Goal: Use online tool/utility

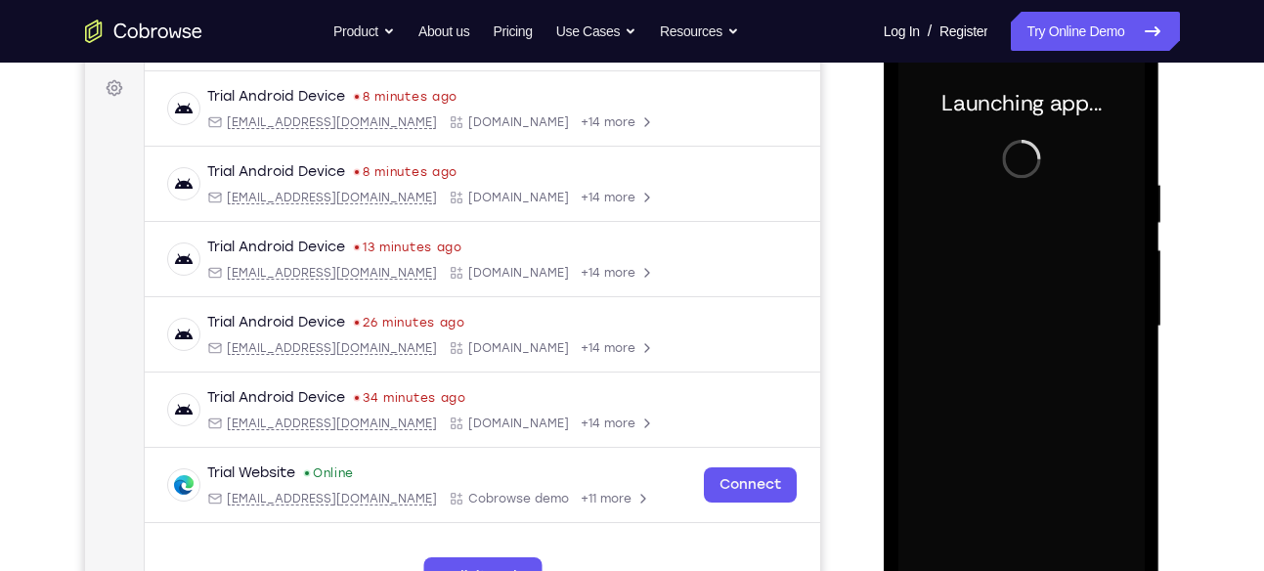
scroll to position [489, 0]
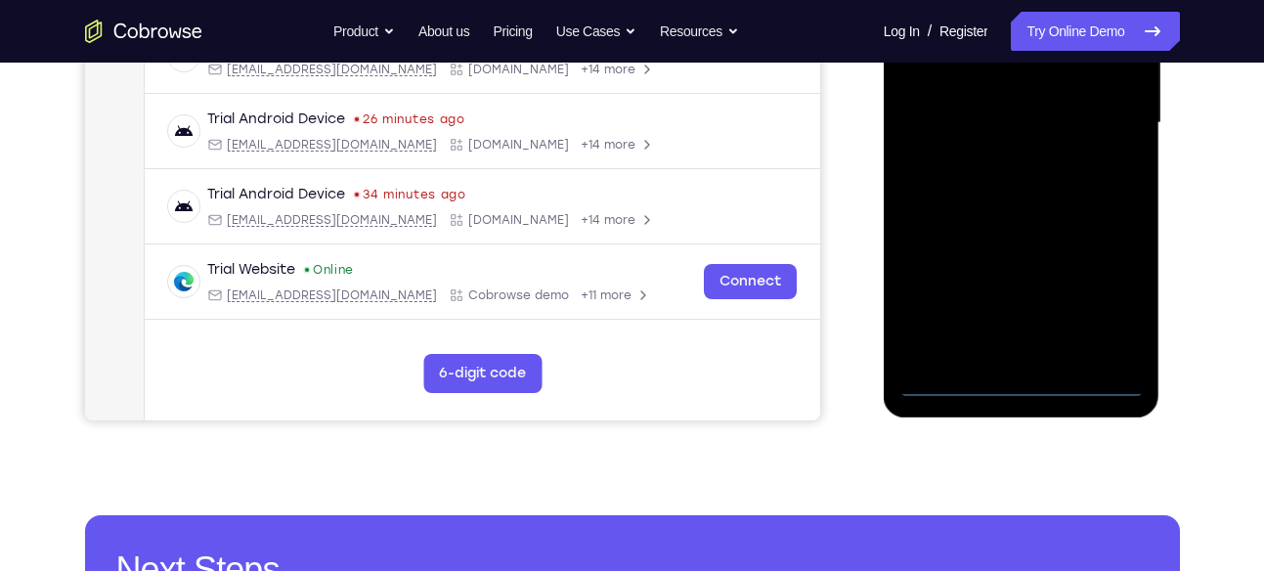
click at [1019, 385] on div at bounding box center [1022, 123] width 246 height 548
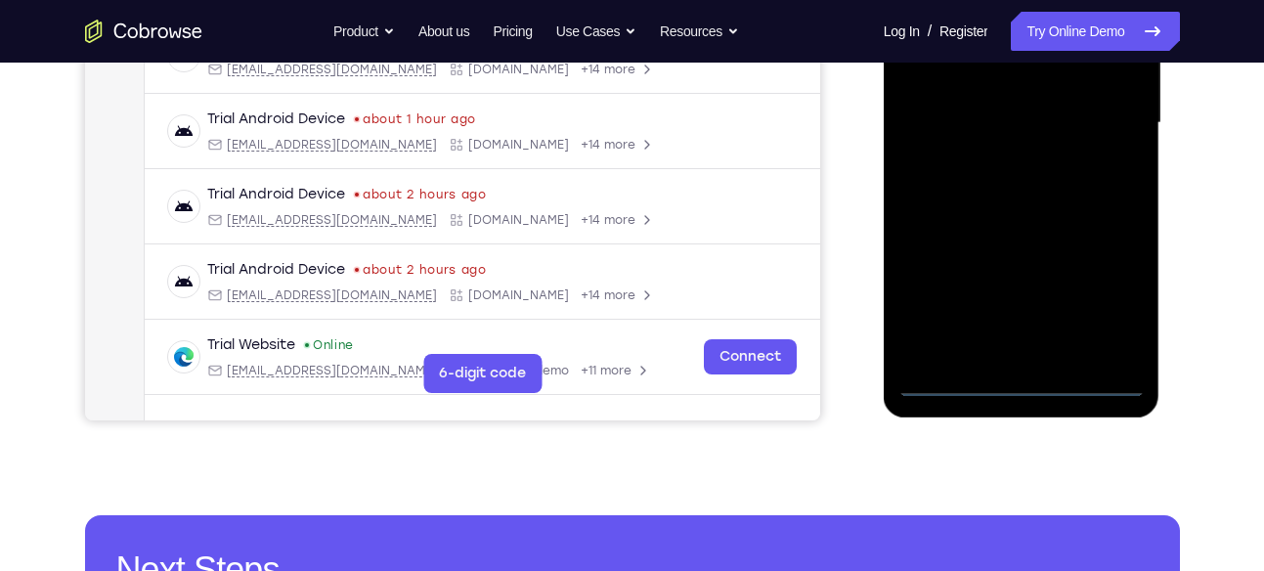
click at [1093, 292] on div at bounding box center [1022, 123] width 246 height 548
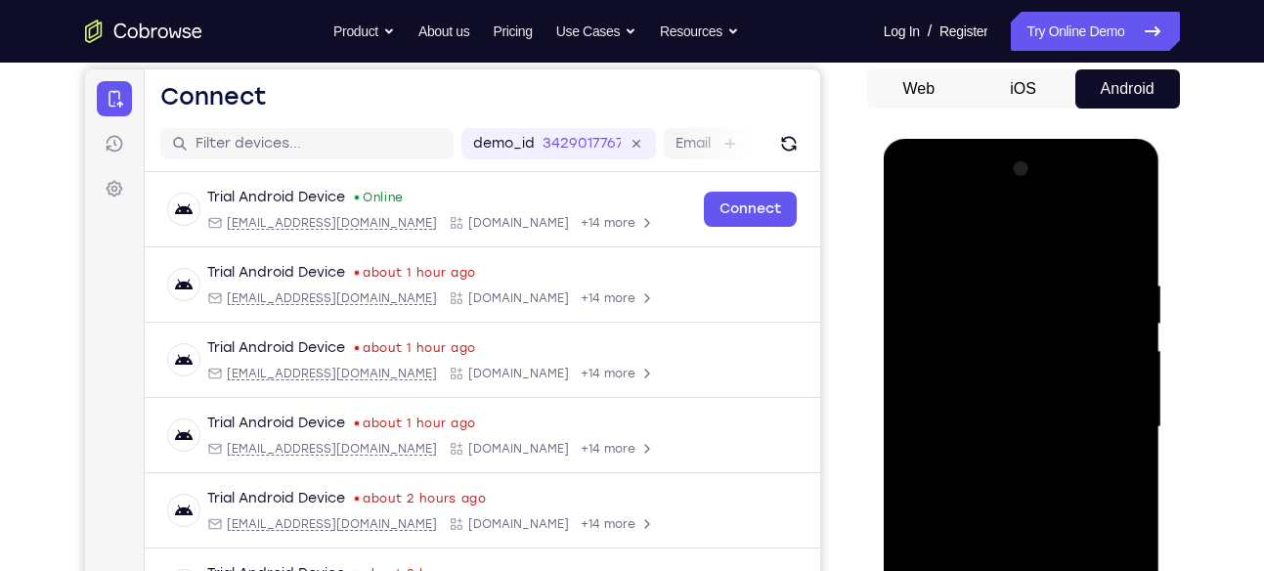
scroll to position [166, 0]
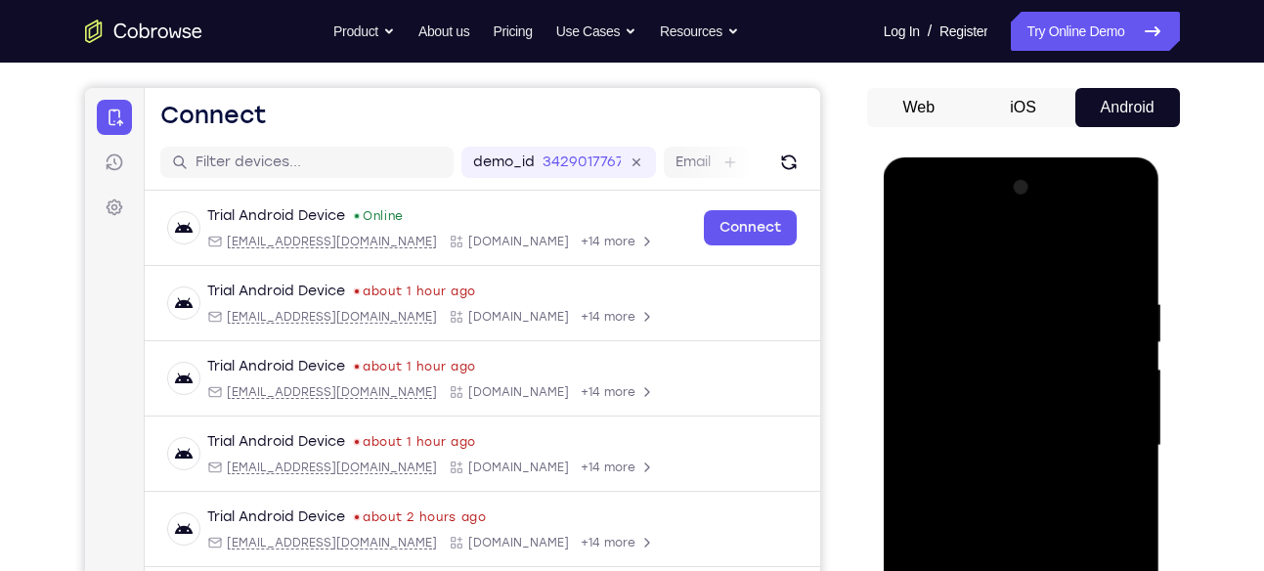
click at [997, 254] on div at bounding box center [1022, 446] width 246 height 548
click at [1109, 441] on div at bounding box center [1022, 446] width 246 height 548
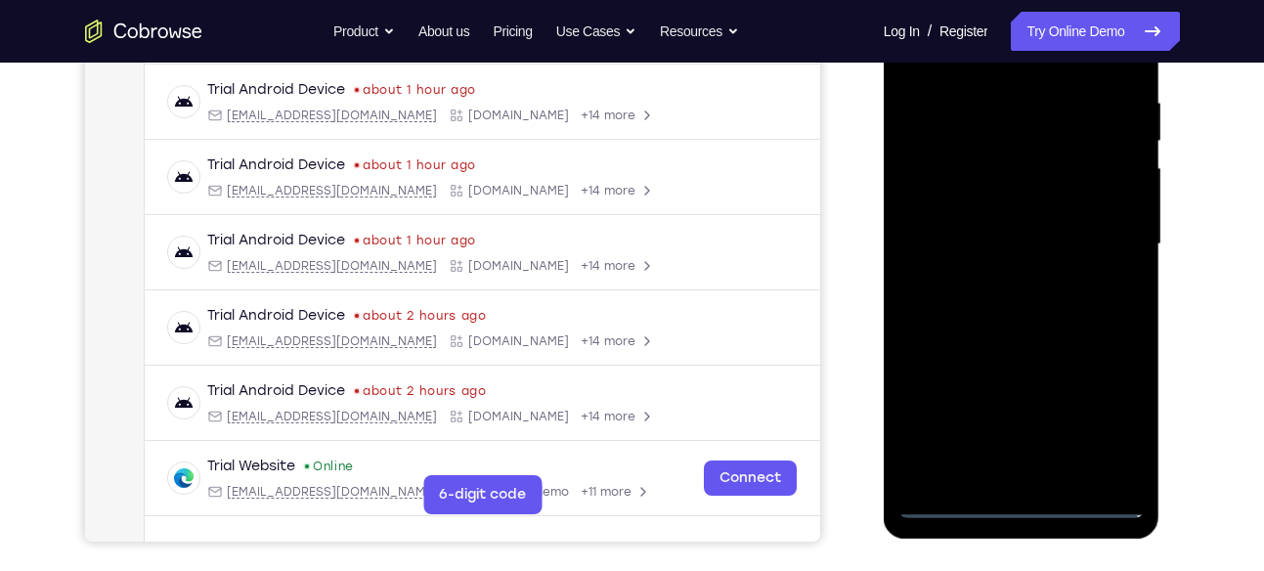
scroll to position [369, 0]
click at [1007, 280] on div at bounding box center [1022, 244] width 246 height 548
click at [1019, 223] on div at bounding box center [1022, 244] width 246 height 548
click at [1019, 241] on div at bounding box center [1022, 244] width 246 height 548
click at [1058, 316] on div at bounding box center [1022, 244] width 246 height 548
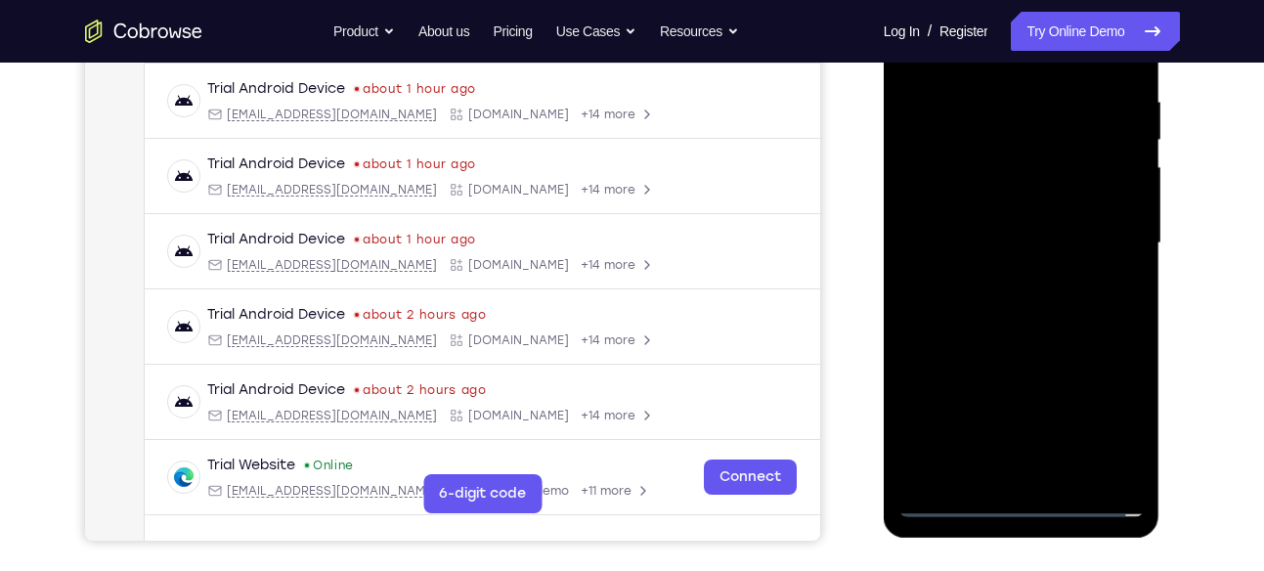
click at [1035, 290] on div at bounding box center [1022, 244] width 246 height 548
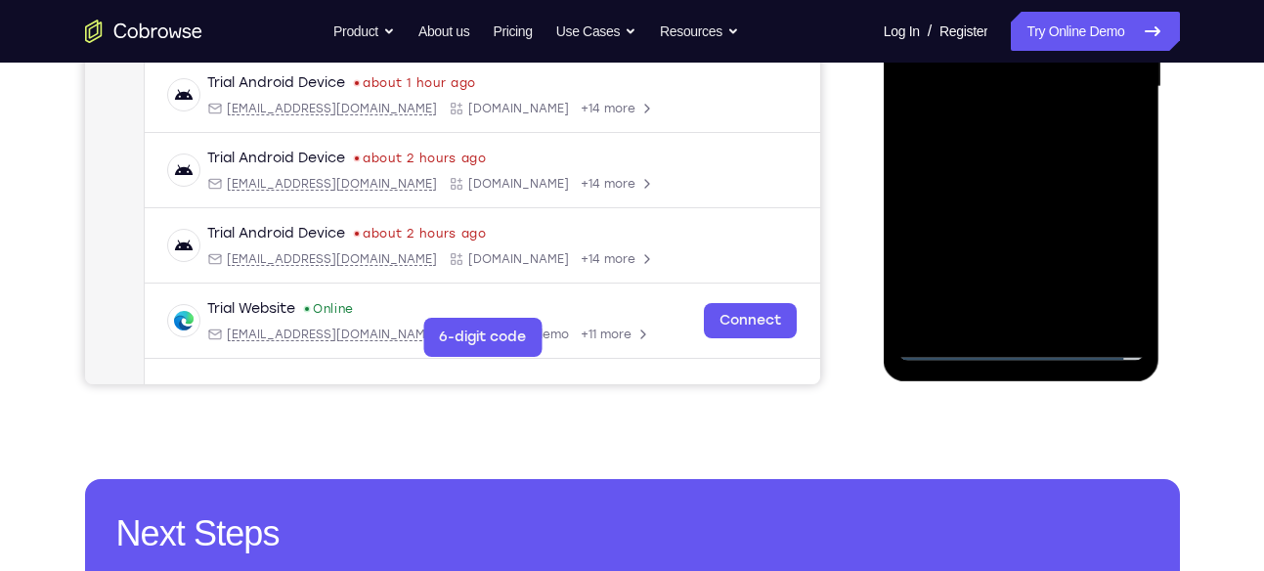
scroll to position [485, 0]
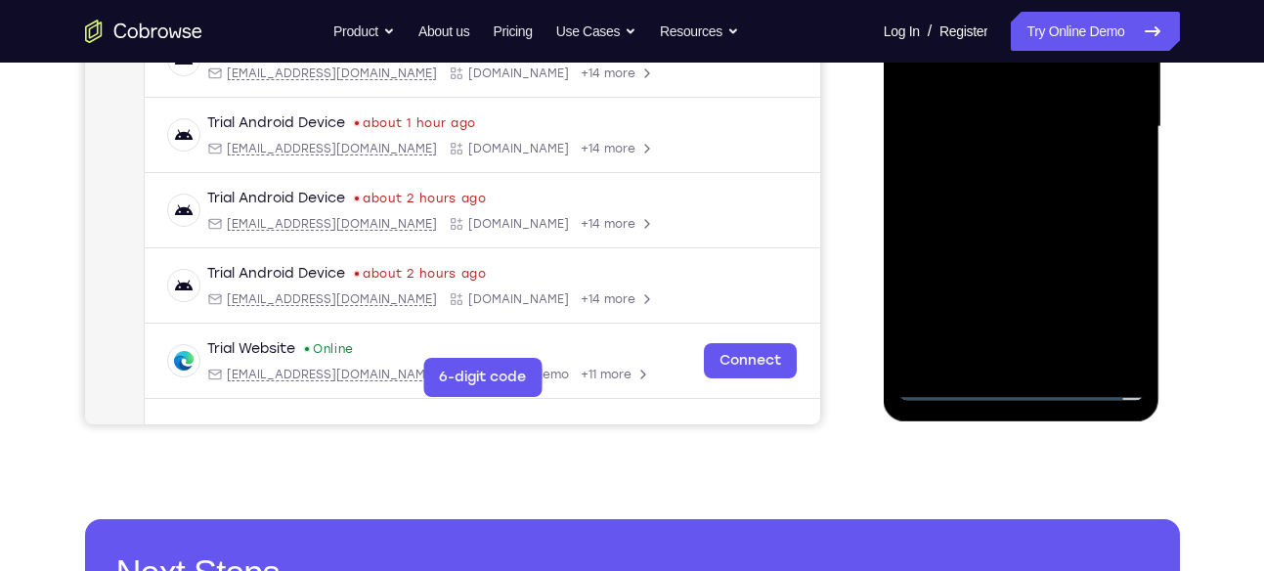
click at [1015, 201] on div at bounding box center [1022, 127] width 246 height 548
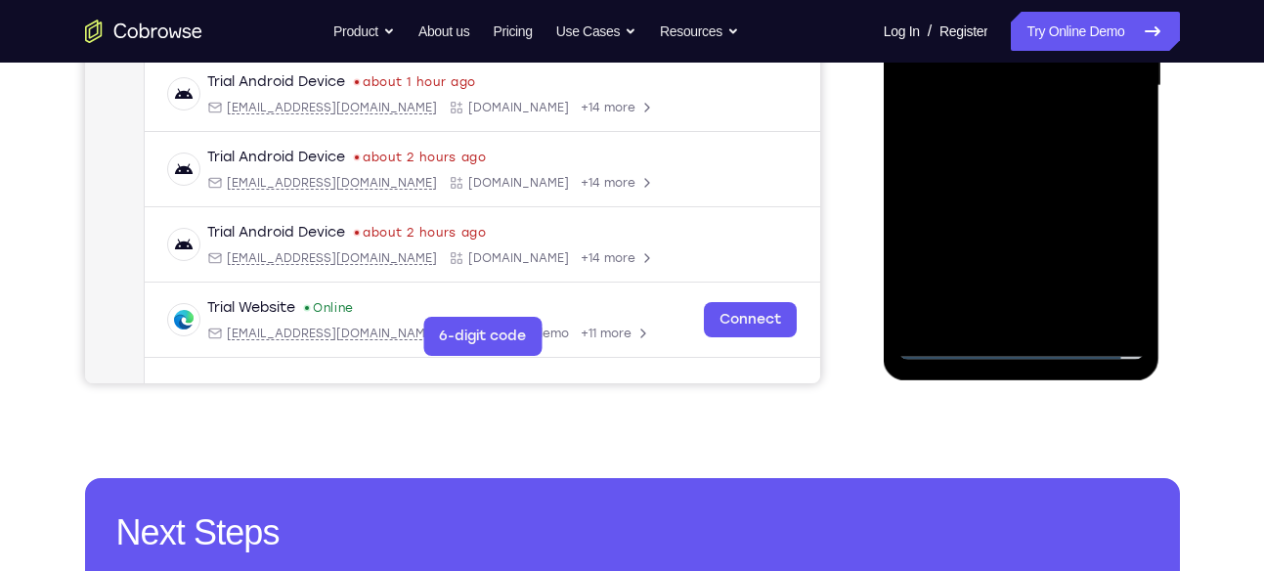
scroll to position [527, 0]
click at [1070, 312] on div at bounding box center [1022, 85] width 246 height 548
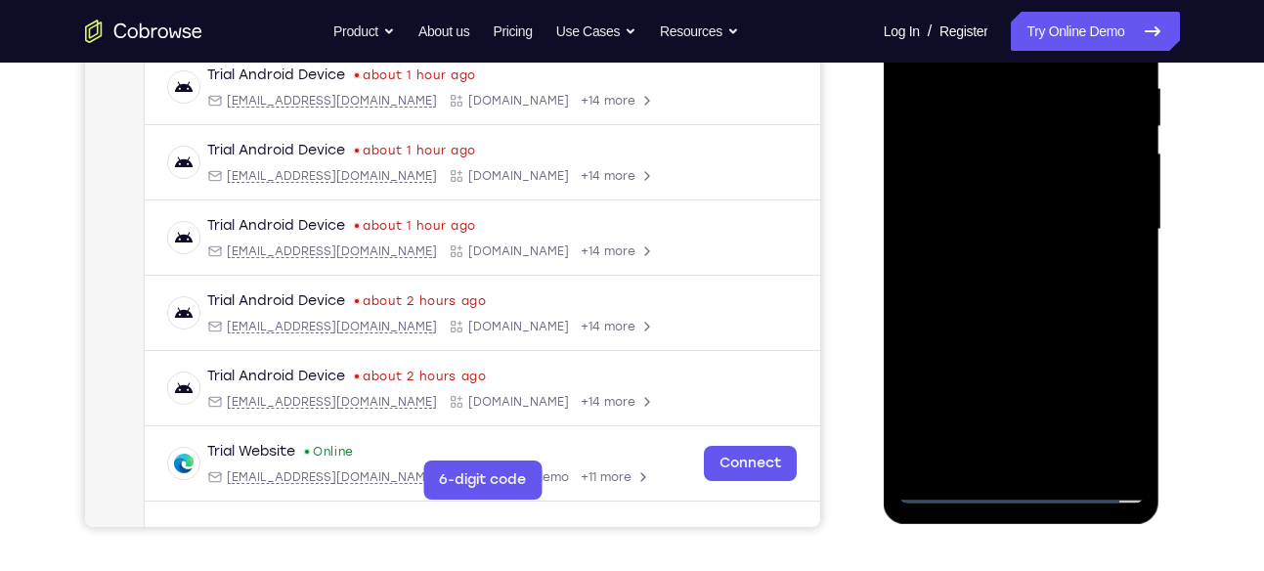
scroll to position [381, 0]
click at [993, 333] on div at bounding box center [1022, 231] width 246 height 548
click at [1023, 228] on div at bounding box center [1022, 231] width 246 height 548
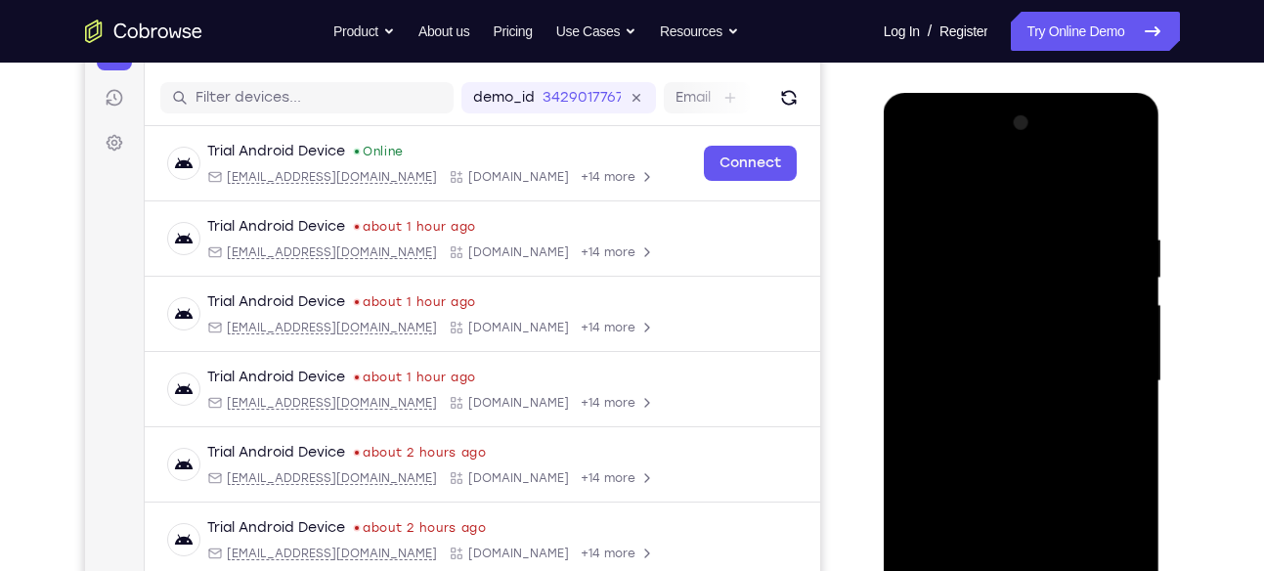
scroll to position [230, 0]
click at [903, 192] on div at bounding box center [1022, 383] width 246 height 548
click at [920, 189] on div at bounding box center [1022, 383] width 246 height 548
click at [990, 223] on div at bounding box center [1022, 383] width 246 height 548
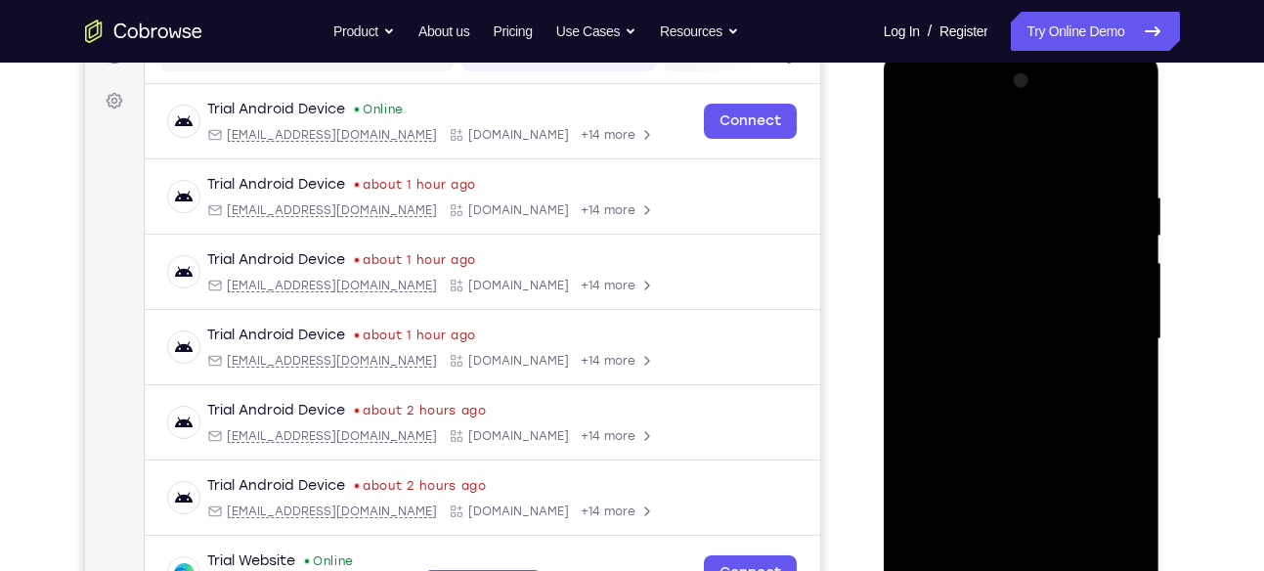
scroll to position [274, 0]
click at [1124, 280] on div at bounding box center [1022, 339] width 246 height 548
drag, startPoint x: 1124, startPoint y: 236, endPoint x: 1124, endPoint y: 280, distance: 44.0
click at [1124, 280] on div at bounding box center [1022, 339] width 246 height 548
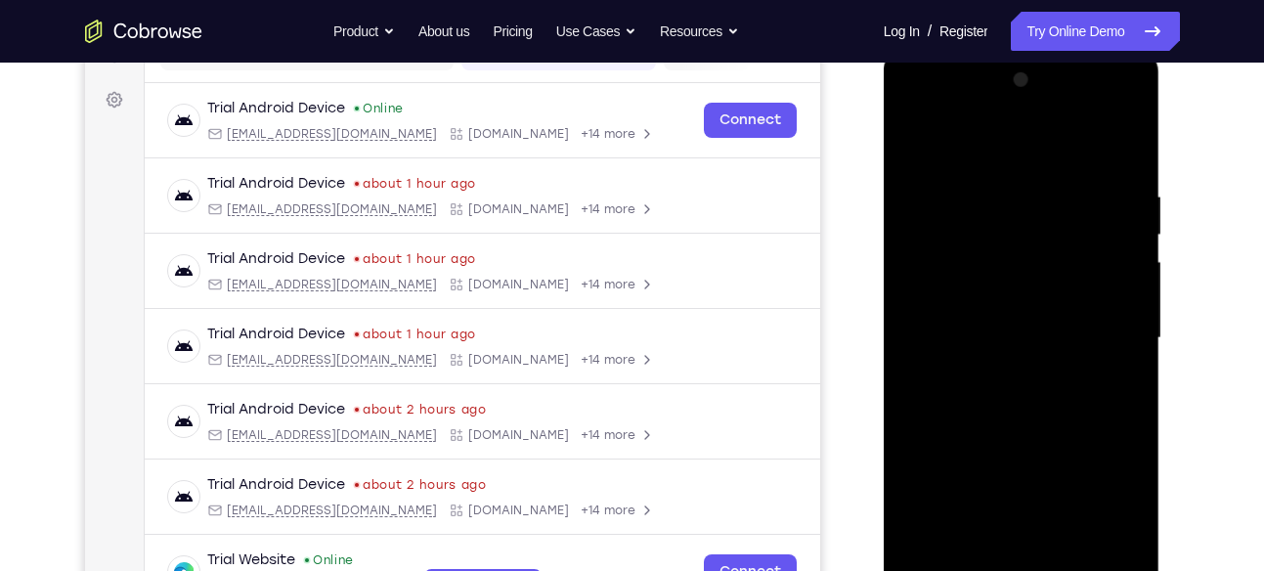
click at [1124, 280] on div at bounding box center [1022, 339] width 246 height 548
click at [1126, 154] on div at bounding box center [1022, 339] width 246 height 548
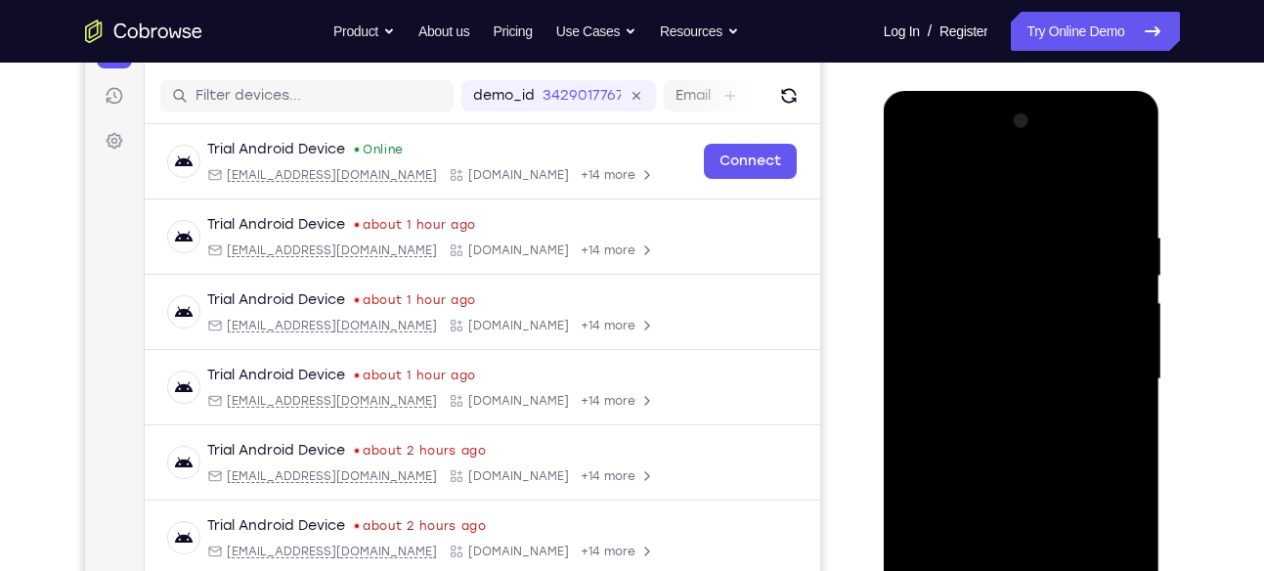
scroll to position [312, 0]
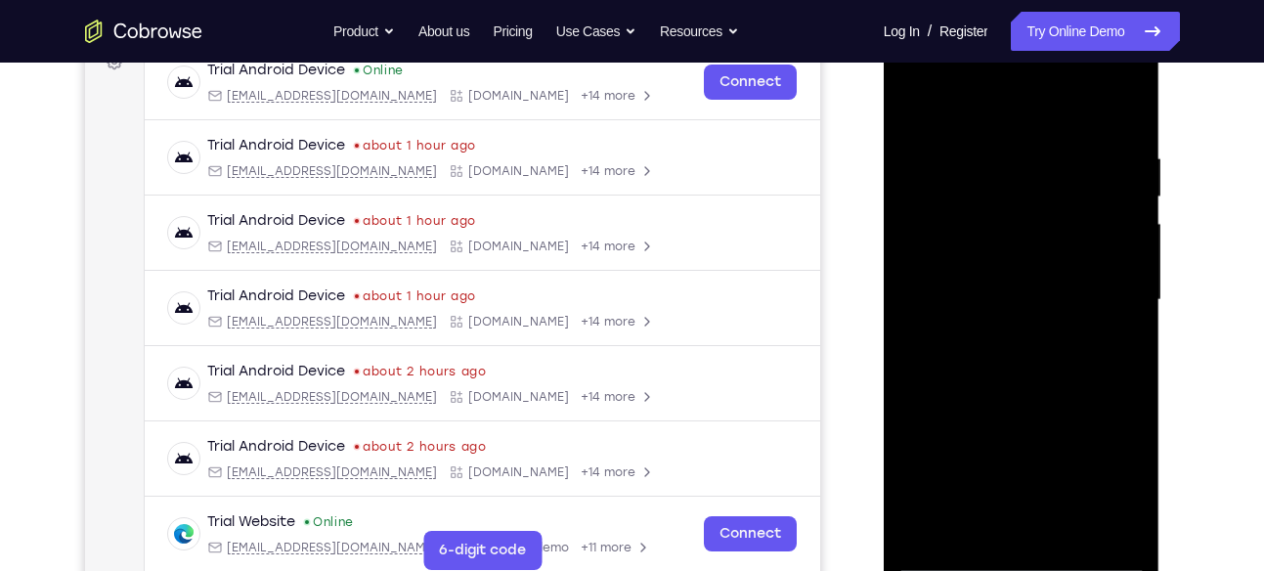
drag, startPoint x: 1035, startPoint y: 338, endPoint x: 1081, endPoint y: 127, distance: 216.2
click at [1081, 127] on div at bounding box center [1022, 300] width 246 height 548
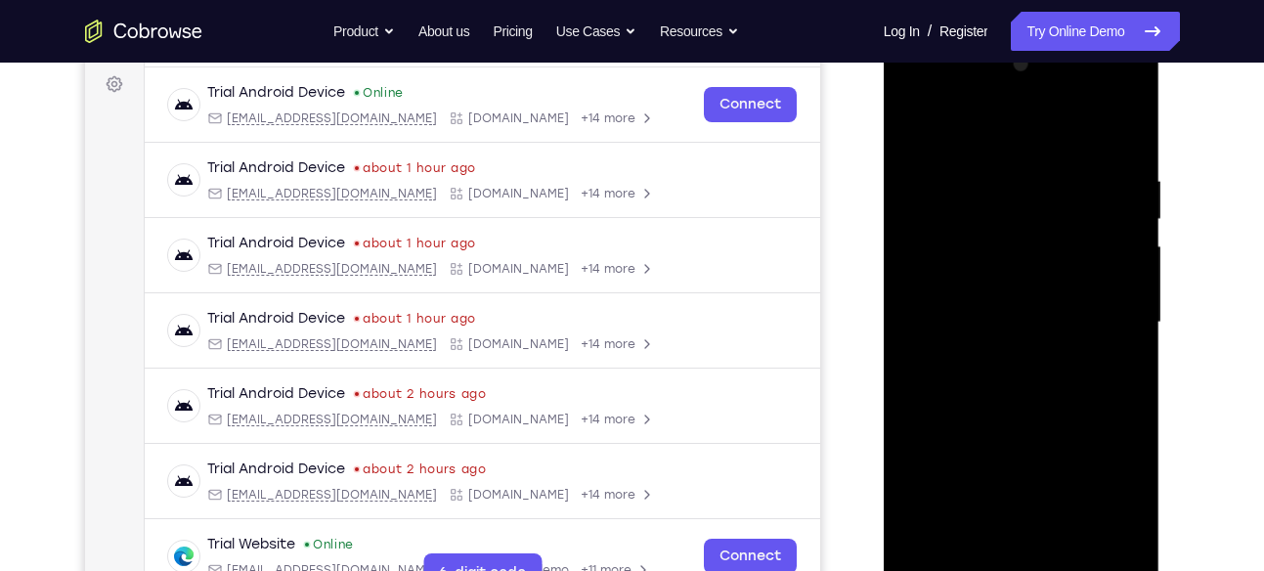
scroll to position [382, 0]
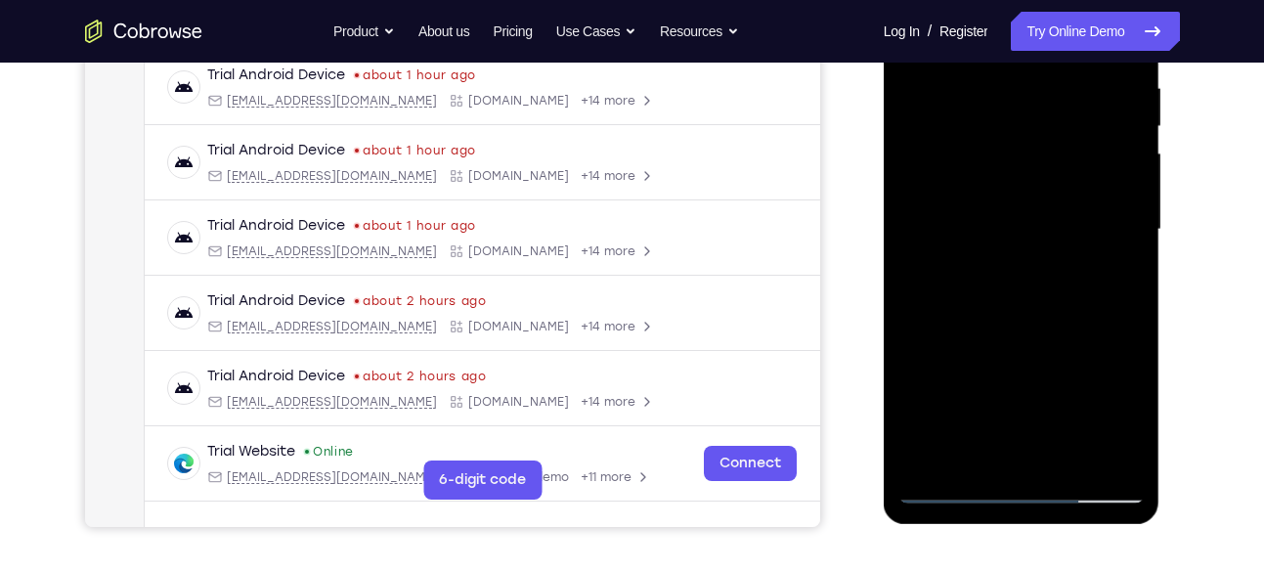
drag, startPoint x: 1063, startPoint y: 148, endPoint x: 1057, endPoint y: 377, distance: 228.9
click at [1057, 377] on div at bounding box center [1022, 230] width 246 height 548
click at [1130, 157] on div at bounding box center [1022, 230] width 246 height 548
drag, startPoint x: 1085, startPoint y: 155, endPoint x: 1090, endPoint y: 225, distance: 70.7
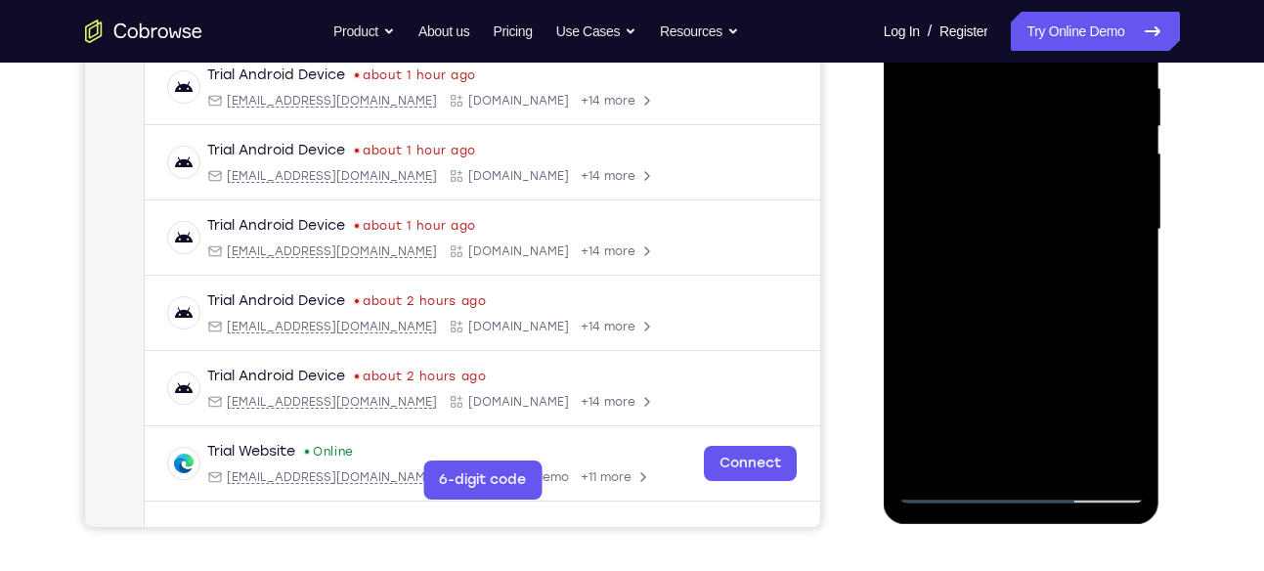
click at [1090, 225] on div at bounding box center [1022, 230] width 246 height 548
click at [1128, 220] on div at bounding box center [1022, 230] width 246 height 548
click at [918, 225] on div at bounding box center [1022, 230] width 246 height 548
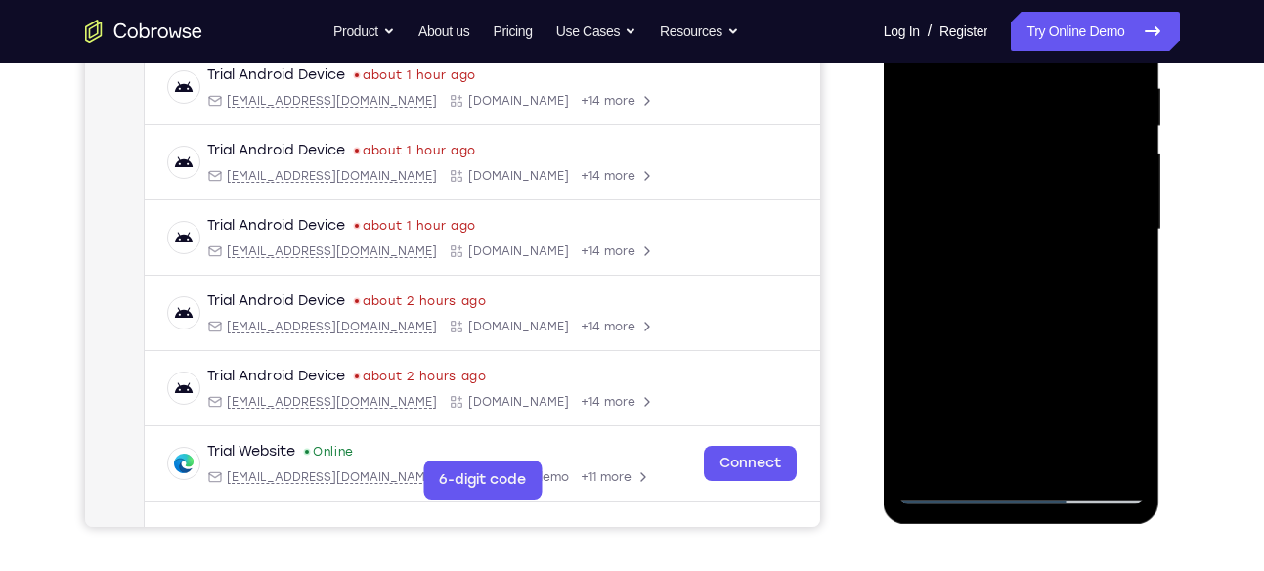
click at [919, 225] on div at bounding box center [1022, 230] width 246 height 548
click at [1127, 220] on div at bounding box center [1022, 230] width 246 height 548
click at [1136, 221] on div at bounding box center [1022, 230] width 246 height 548
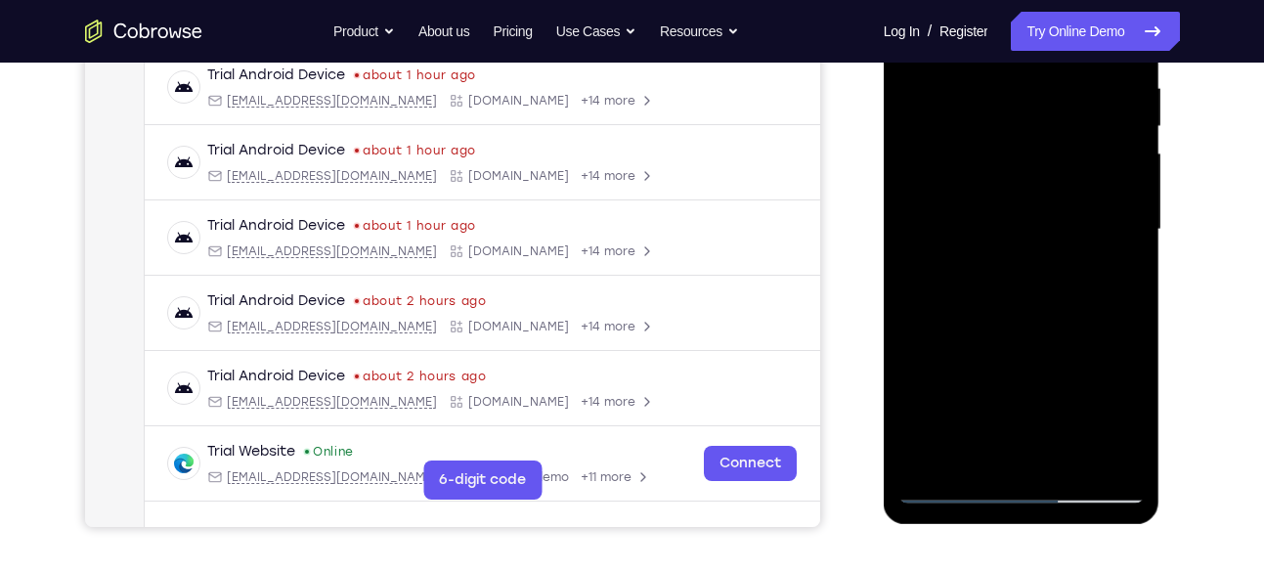
click at [1136, 221] on div at bounding box center [1022, 230] width 246 height 548
click at [1132, 220] on div at bounding box center [1022, 230] width 246 height 548
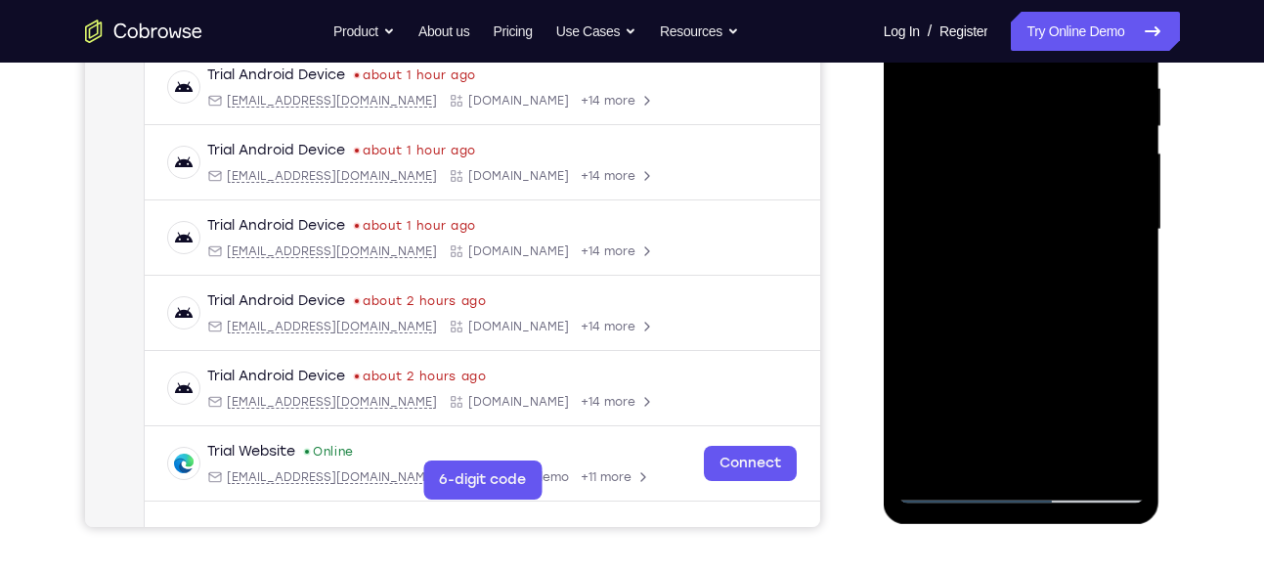
click at [1132, 220] on div at bounding box center [1022, 230] width 246 height 548
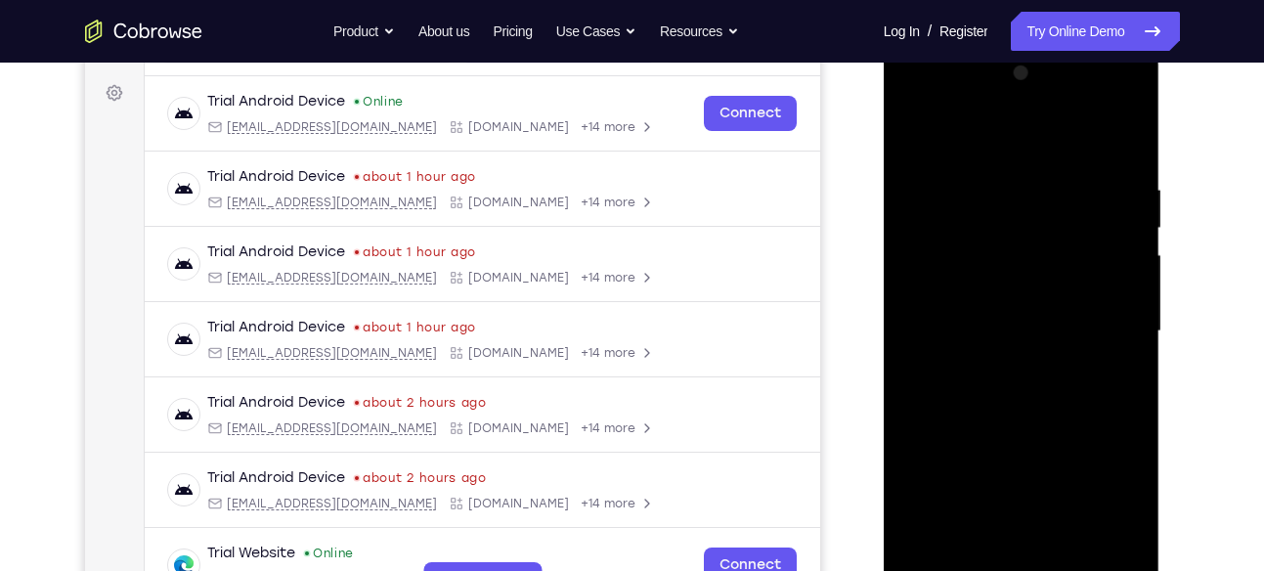
scroll to position [250, 0]
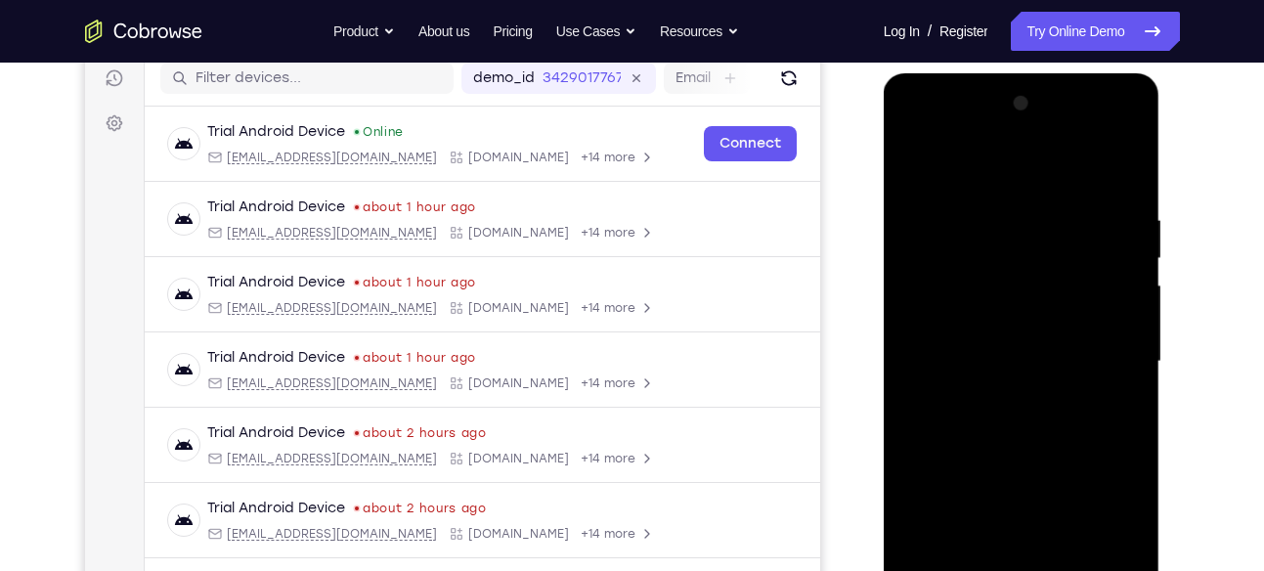
drag, startPoint x: 1028, startPoint y: 189, endPoint x: 1021, endPoint y: 230, distance: 41.6
click at [1021, 230] on div at bounding box center [1022, 362] width 246 height 548
click at [960, 211] on div at bounding box center [1022, 362] width 246 height 548
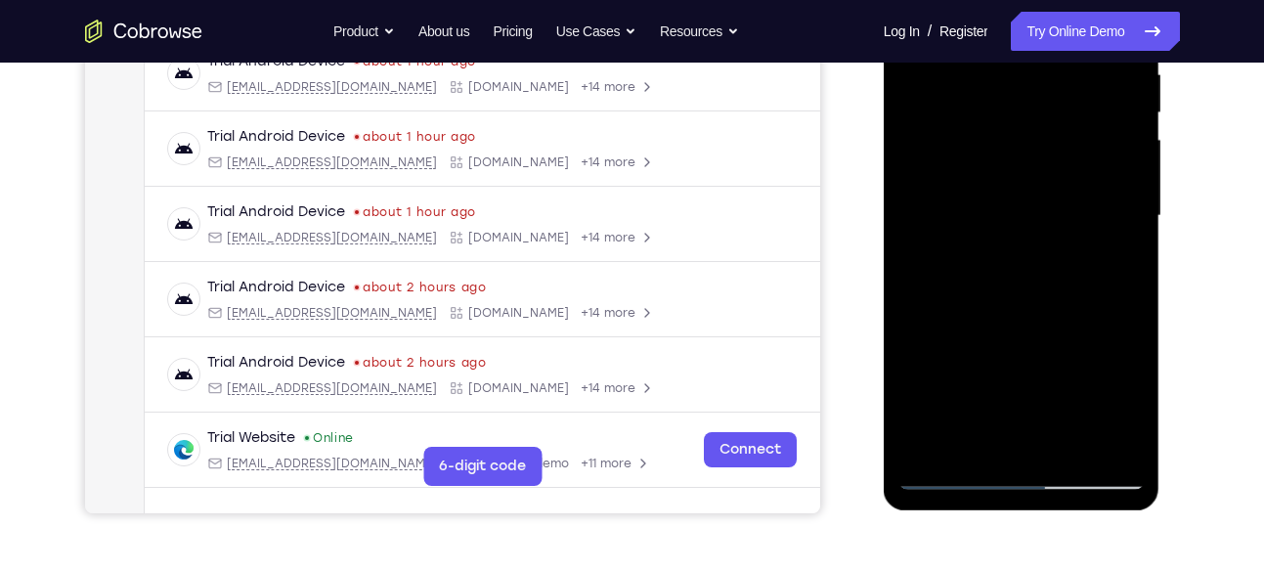
scroll to position [395, 0]
drag, startPoint x: 1040, startPoint y: 187, endPoint x: 1023, endPoint y: 138, distance: 51.6
click at [1023, 138] on div at bounding box center [1022, 217] width 246 height 548
drag, startPoint x: 1011, startPoint y: 292, endPoint x: 1023, endPoint y: 123, distance: 169.6
click at [1023, 123] on div at bounding box center [1022, 217] width 246 height 548
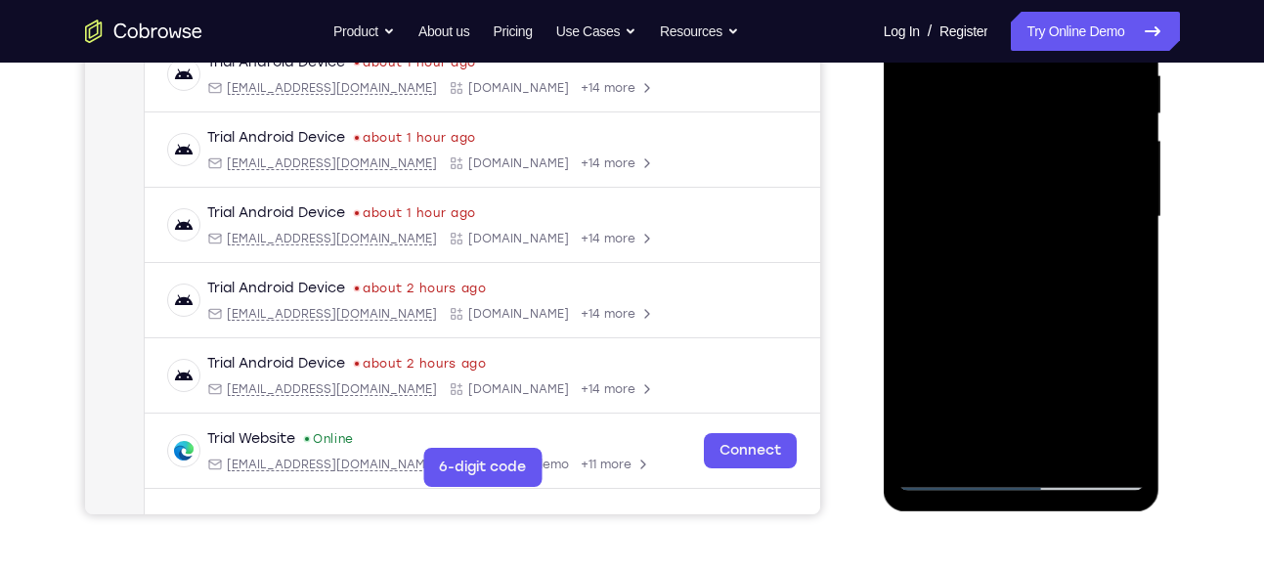
click at [1140, 260] on div at bounding box center [1022, 217] width 246 height 548
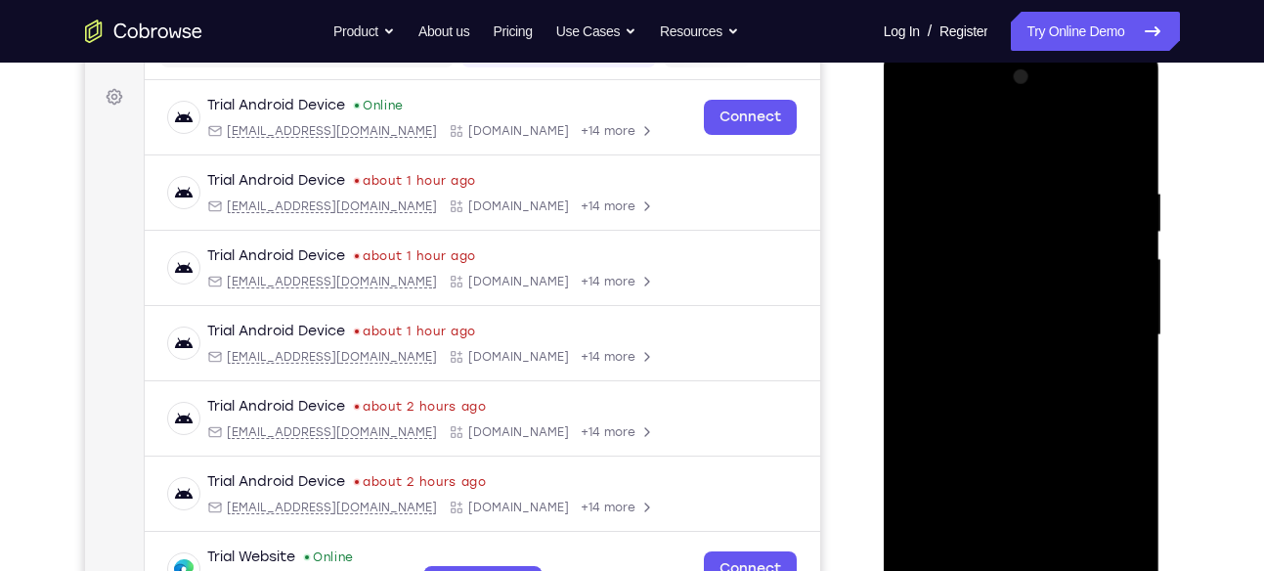
scroll to position [265, 0]
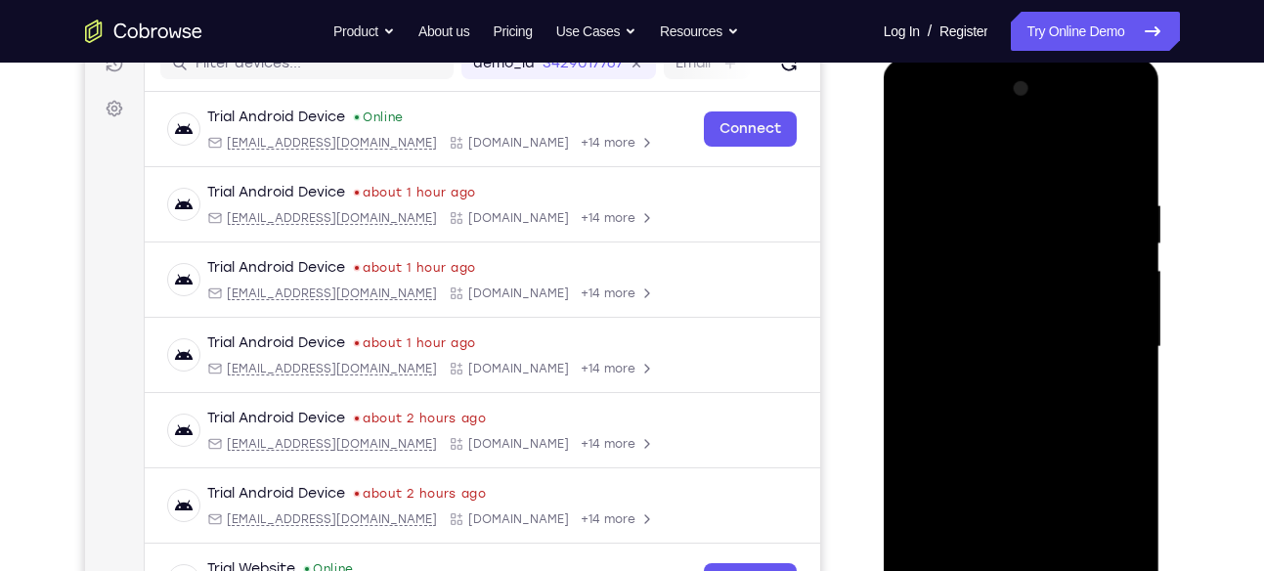
click at [1129, 205] on div at bounding box center [1022, 347] width 246 height 548
click at [911, 143] on div at bounding box center [1022, 347] width 246 height 548
drag, startPoint x: 1063, startPoint y: 359, endPoint x: 1075, endPoint y: 172, distance: 187.2
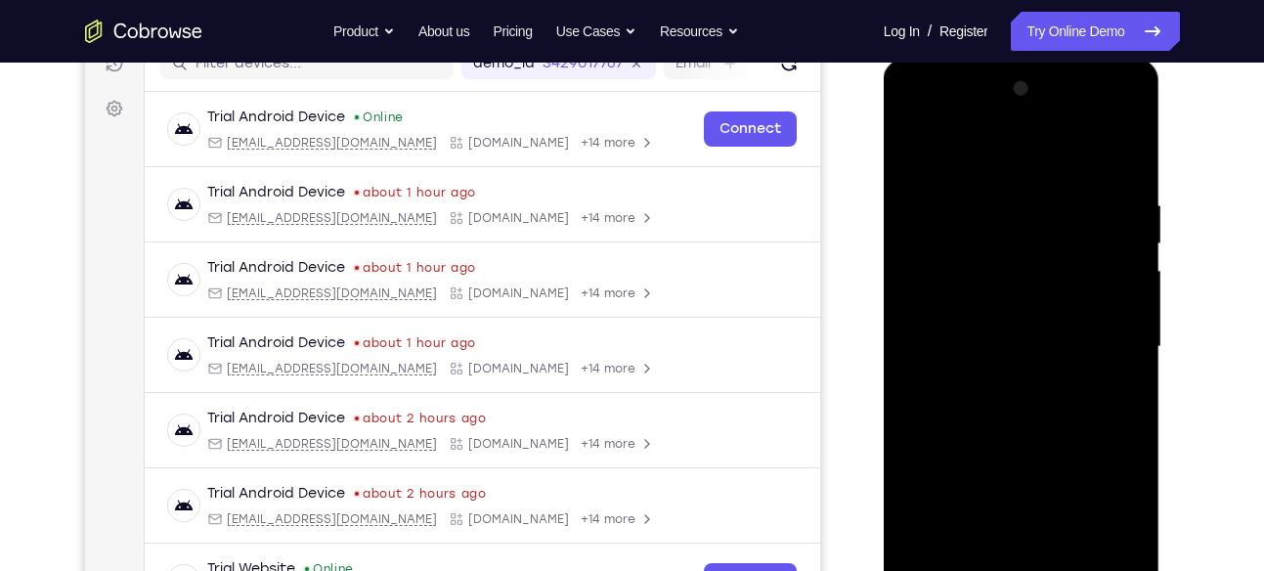
click at [1075, 172] on div at bounding box center [1022, 347] width 246 height 548
drag, startPoint x: 1074, startPoint y: 266, endPoint x: 1086, endPoint y: 129, distance: 137.4
click at [1086, 129] on div at bounding box center [1022, 347] width 246 height 548
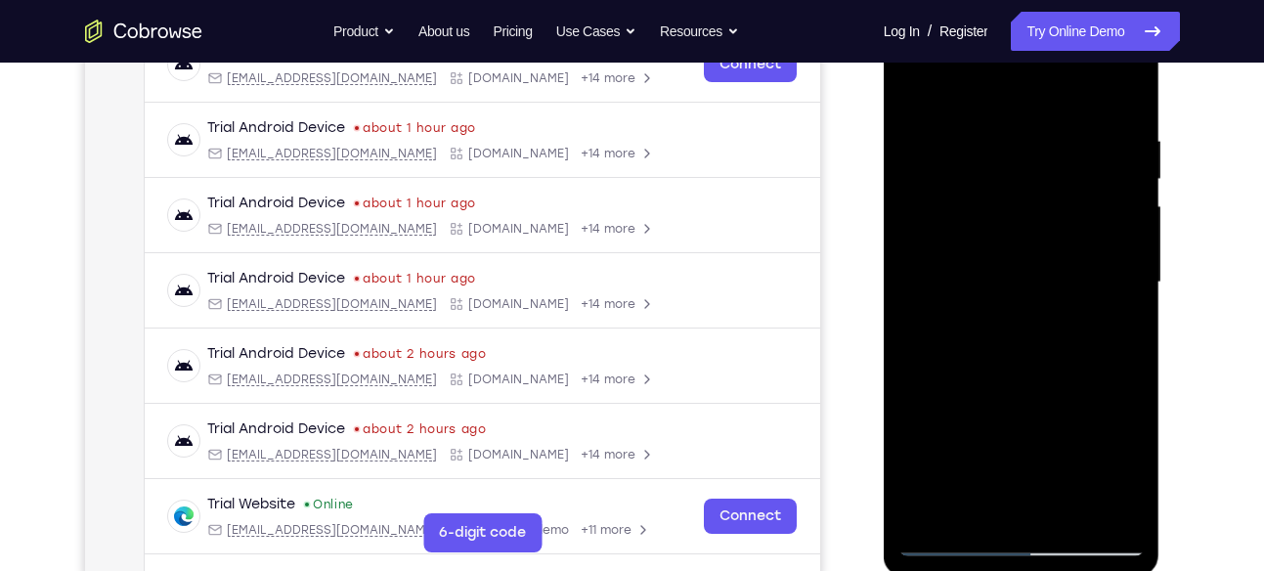
scroll to position [331, 0]
drag, startPoint x: 1005, startPoint y: 277, endPoint x: 1023, endPoint y: 145, distance: 133.2
click at [1023, 145] on div at bounding box center [1022, 282] width 246 height 548
drag, startPoint x: 1088, startPoint y: 302, endPoint x: 1097, endPoint y: 163, distance: 139.1
click at [1097, 163] on div at bounding box center [1022, 282] width 246 height 548
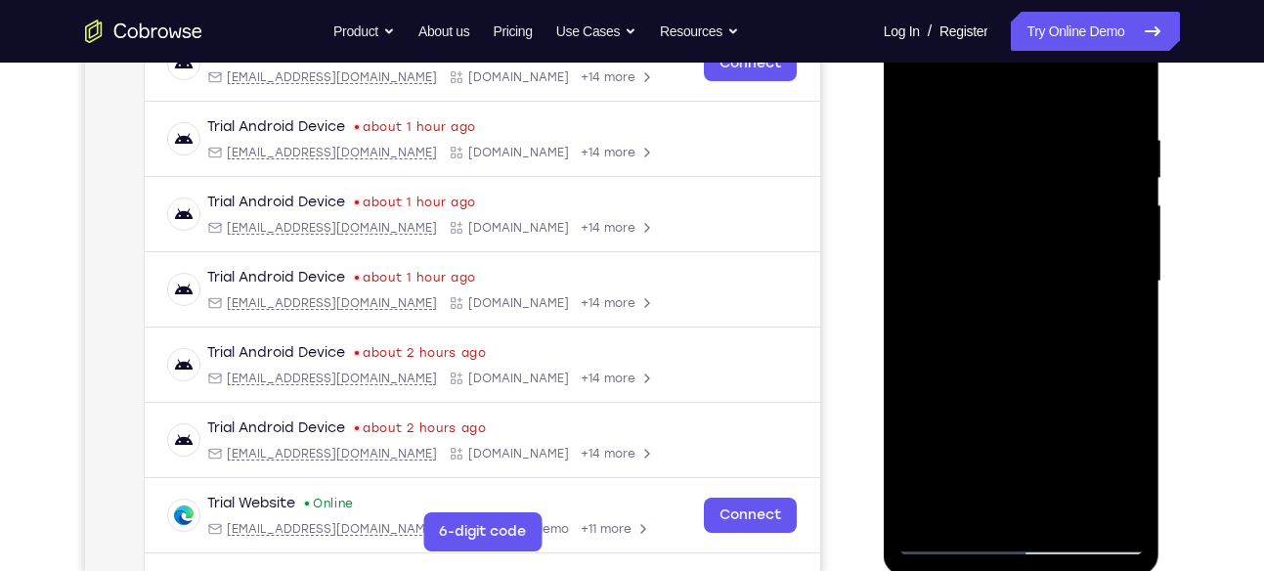
click at [1038, 209] on div at bounding box center [1022, 282] width 246 height 548
click at [1130, 189] on div at bounding box center [1022, 282] width 246 height 548
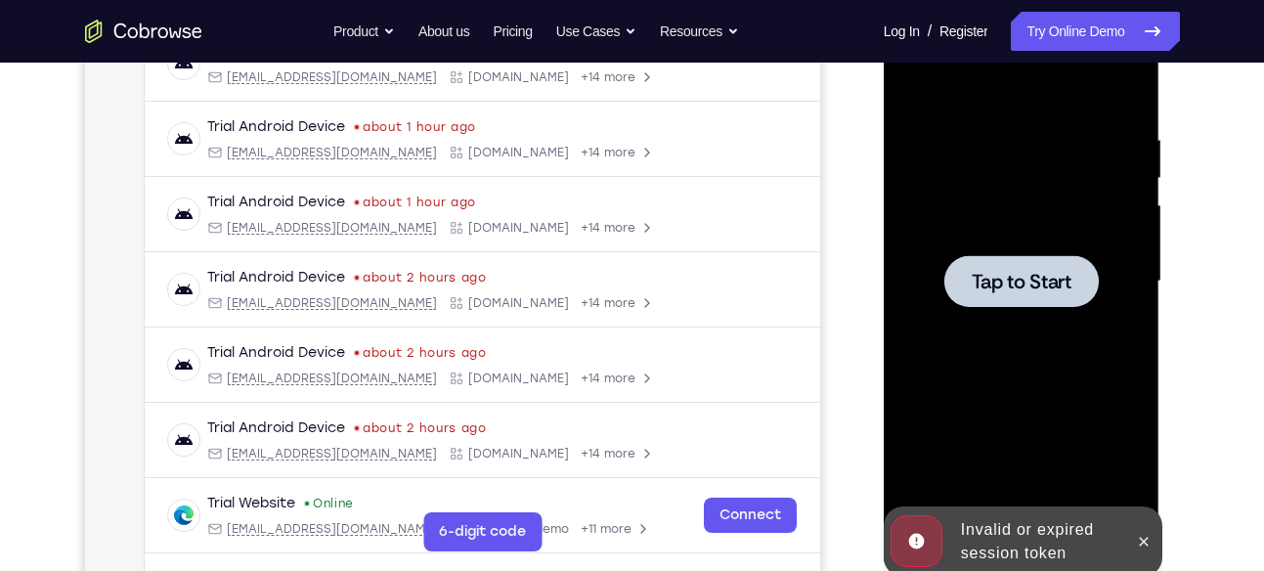
click at [1084, 258] on div at bounding box center [1022, 281] width 155 height 52
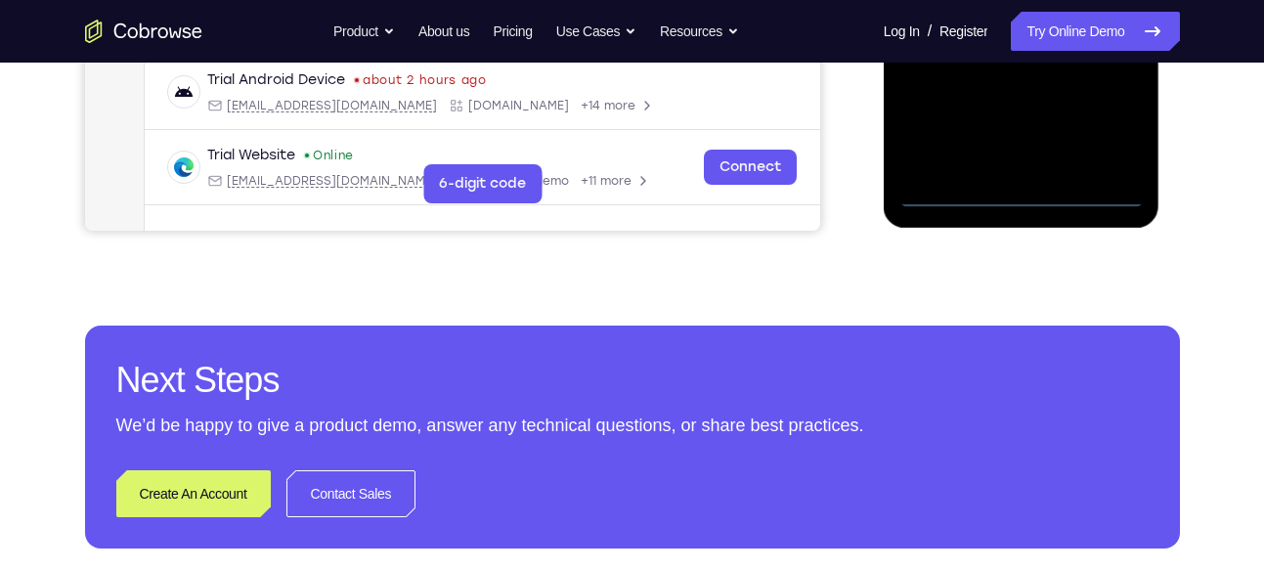
scroll to position [778, 0]
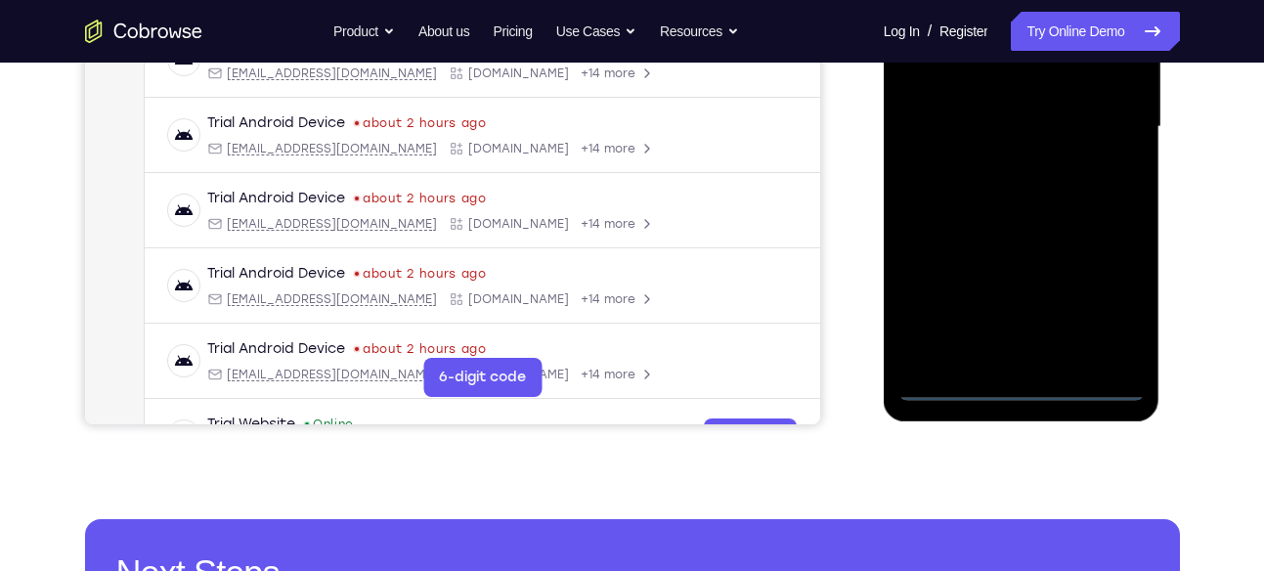
click at [1113, 302] on div at bounding box center [1022, 127] width 246 height 548
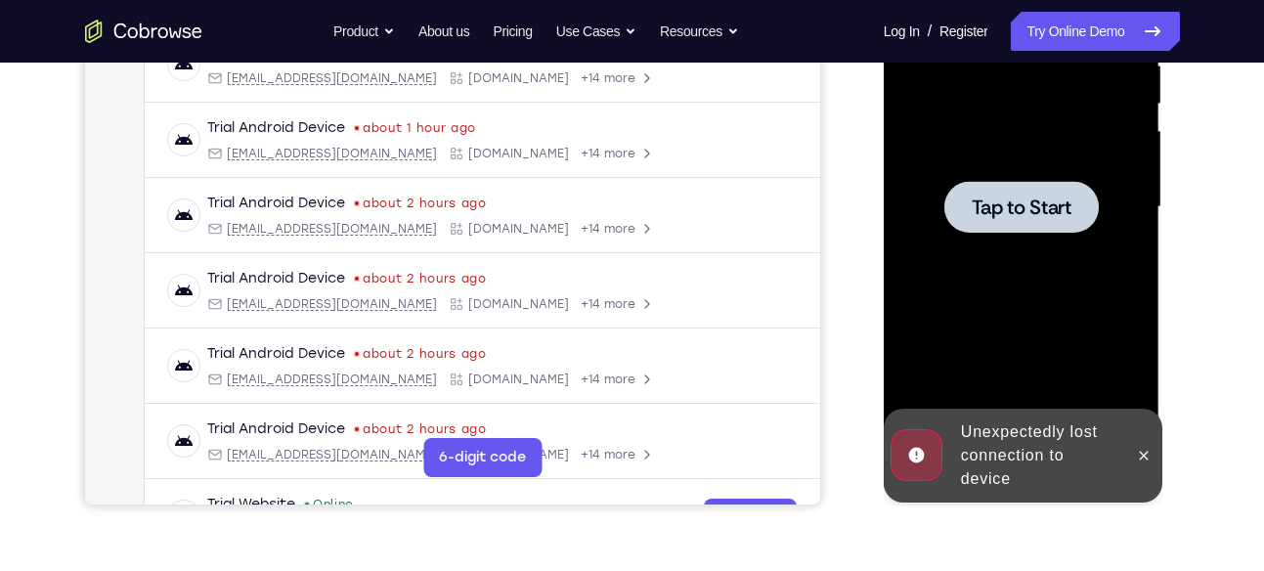
scroll to position [314, 0]
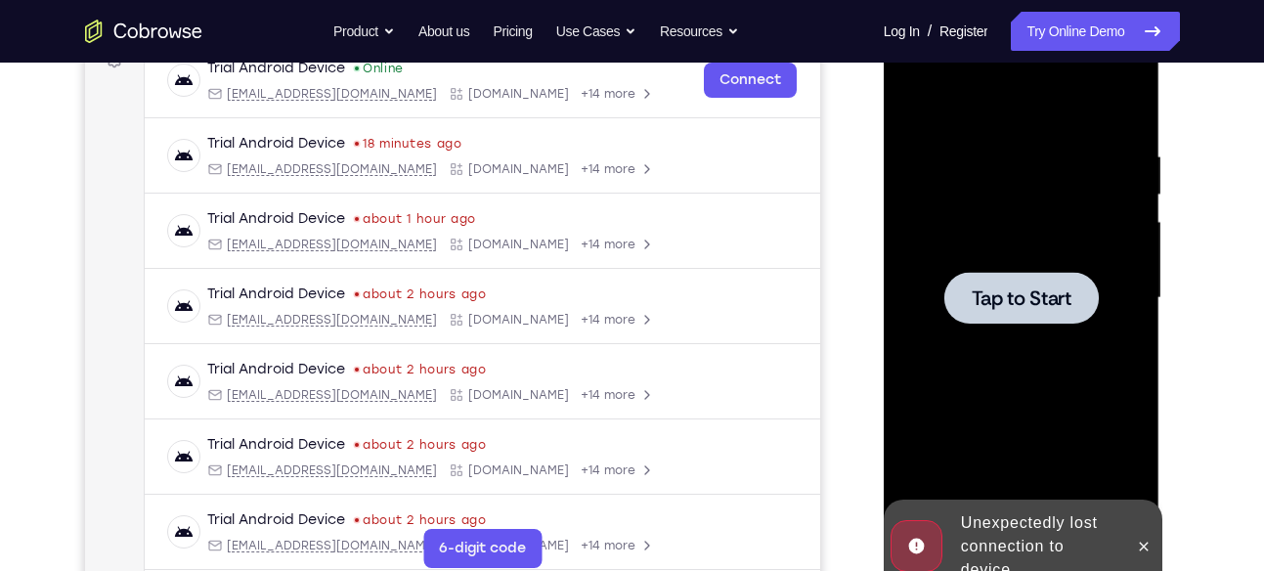
click at [983, 296] on span "Tap to Start" at bounding box center [1022, 298] width 100 height 20
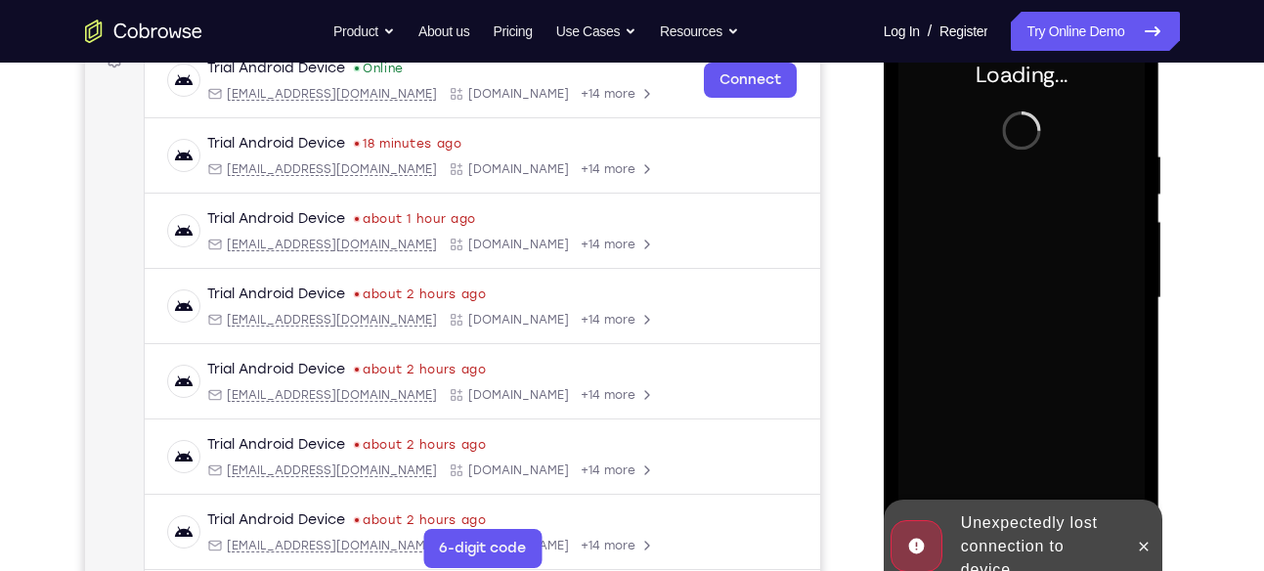
scroll to position [304, 0]
